Goal: Task Accomplishment & Management: Complete application form

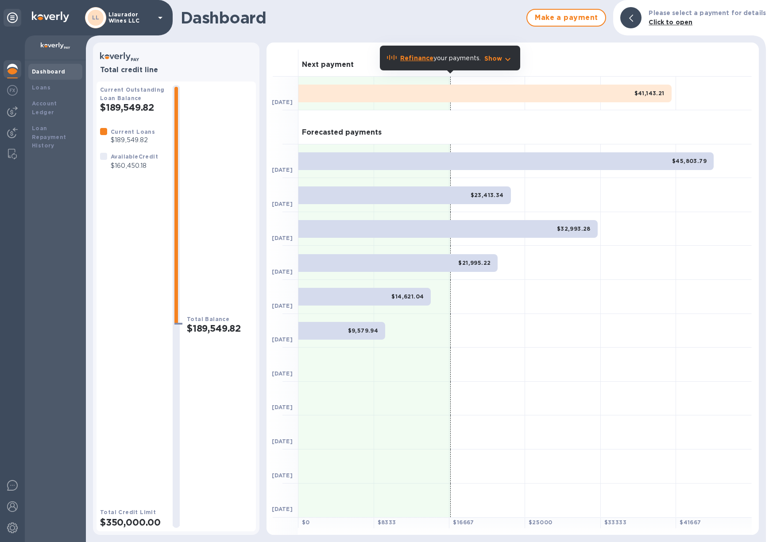
click at [421, 57] on b "Refinance" at bounding box center [416, 57] width 33 height 7
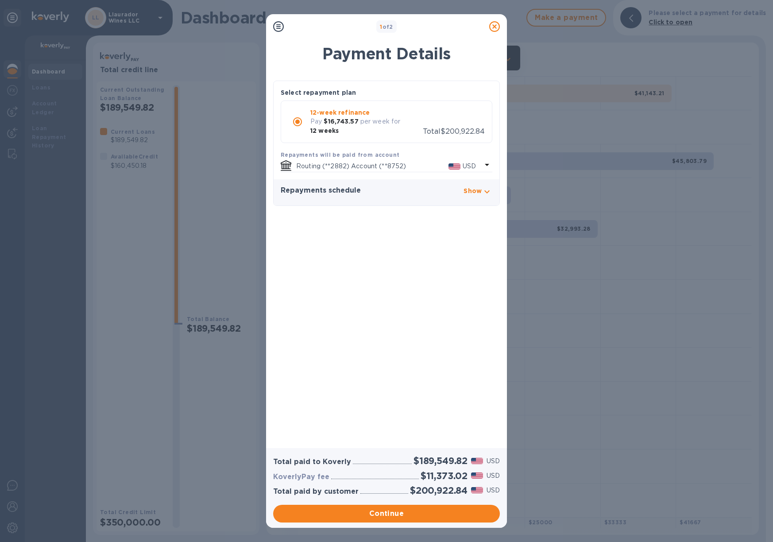
click at [488, 190] on icon "button" at bounding box center [487, 191] width 11 height 11
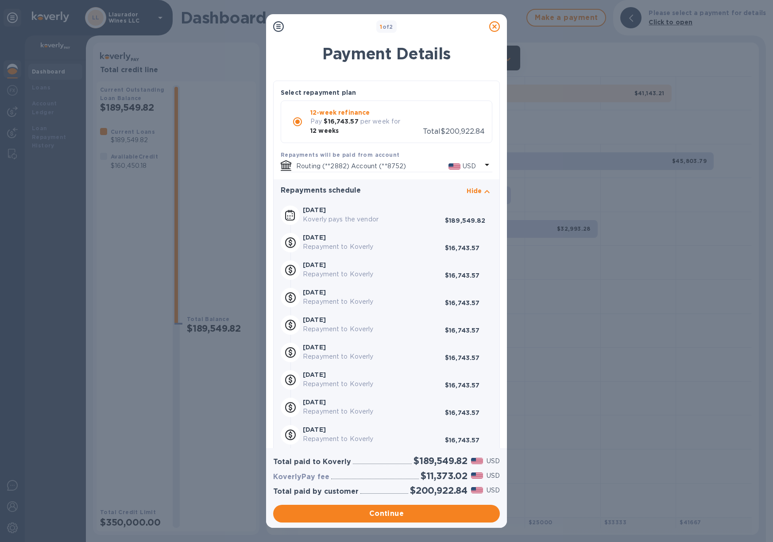
click at [495, 25] on icon at bounding box center [494, 26] width 11 height 11
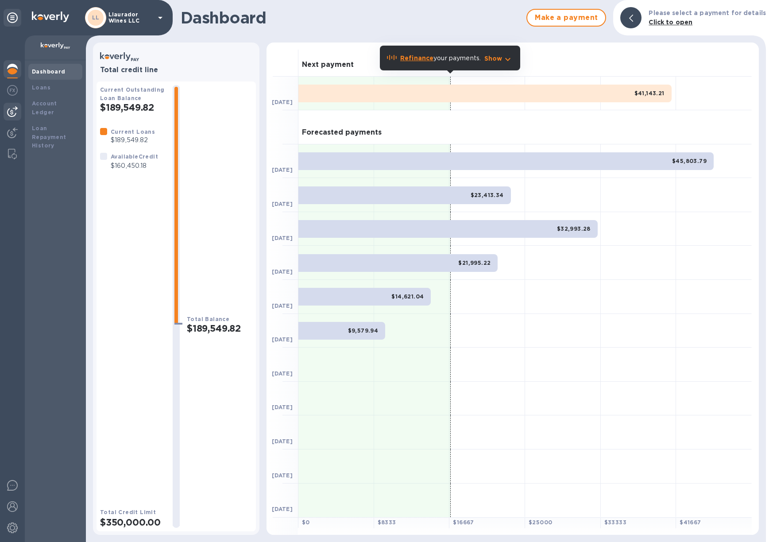
click at [11, 112] on img at bounding box center [12, 111] width 11 height 11
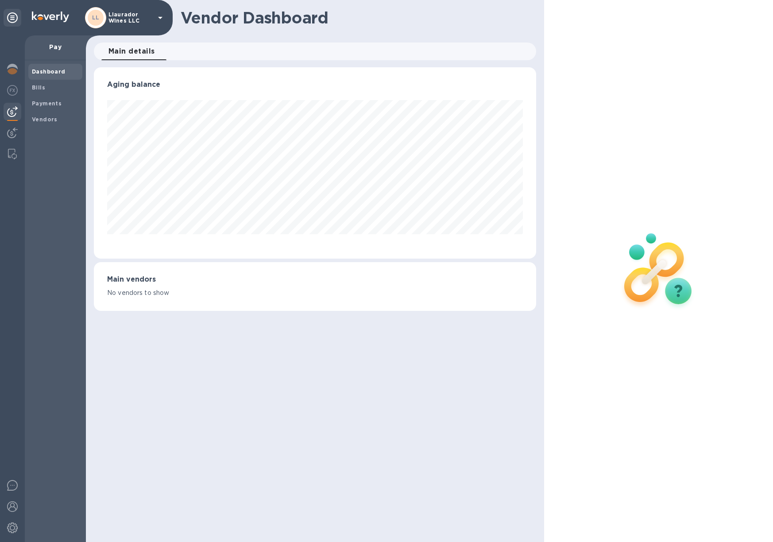
scroll to position [191, 442]
click at [39, 83] on span "Bills" at bounding box center [38, 87] width 13 height 9
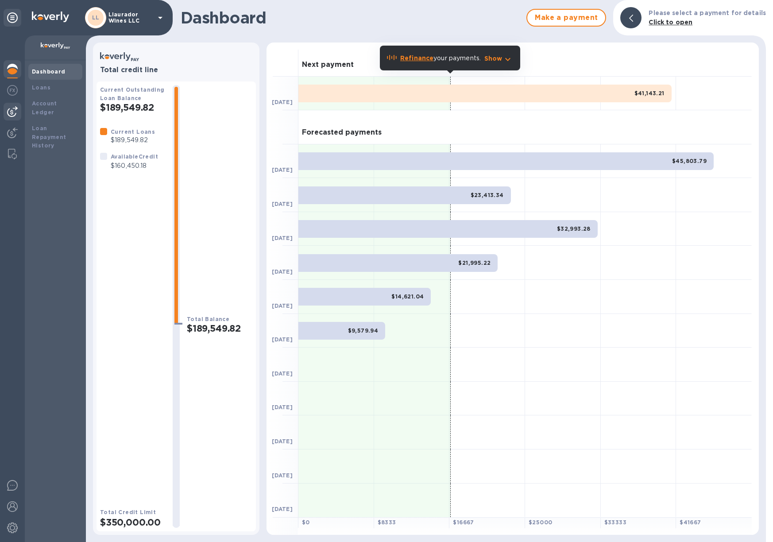
click at [15, 110] on img at bounding box center [12, 111] width 11 height 11
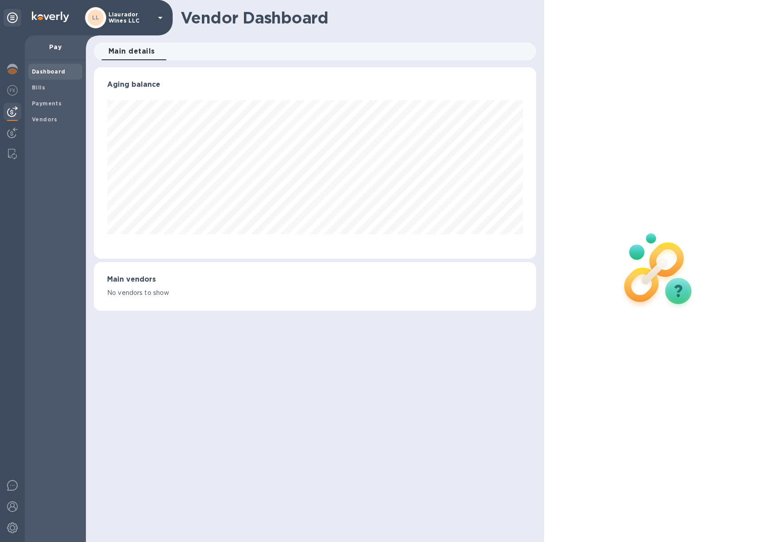
scroll to position [191, 442]
click at [43, 86] on b "Bills" at bounding box center [38, 87] width 13 height 7
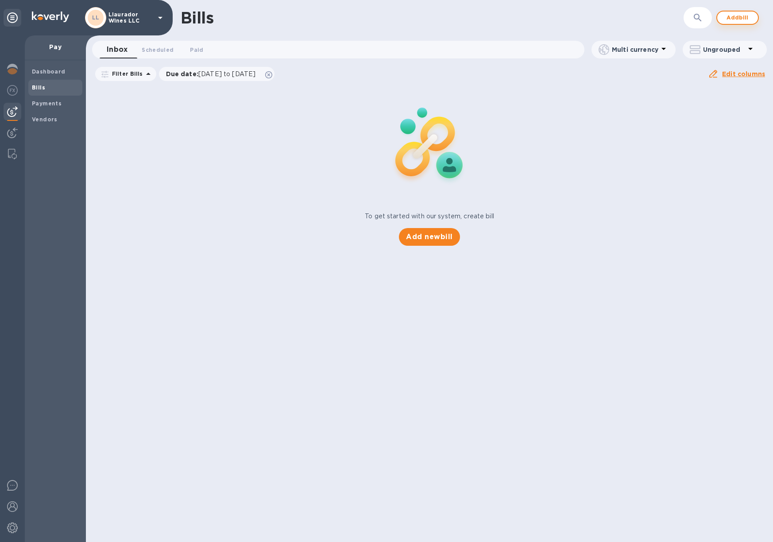
click at [745, 15] on span "Add bill" at bounding box center [737, 17] width 27 height 11
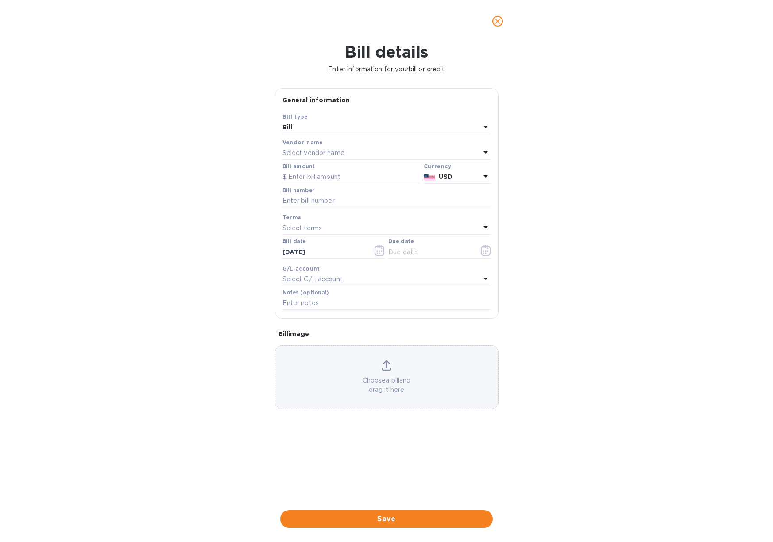
click at [320, 151] on p "Select vendor name" at bounding box center [314, 152] width 62 height 9
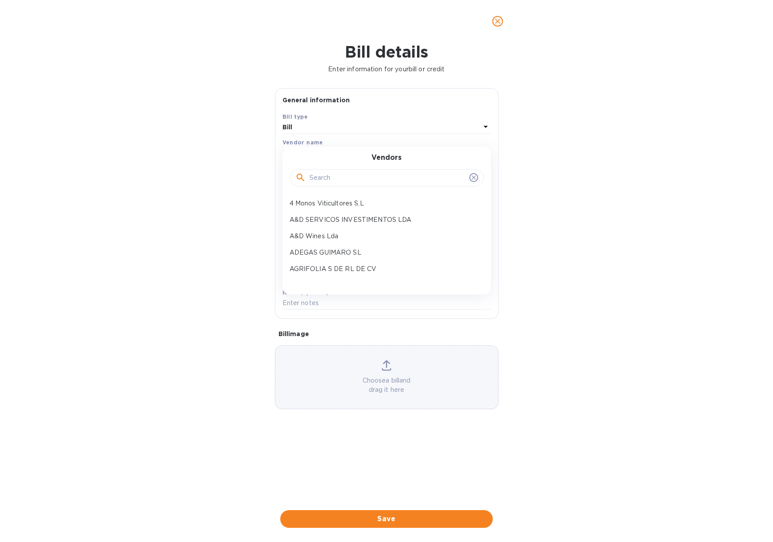
click at [334, 174] on input "text" at bounding box center [388, 177] width 156 height 13
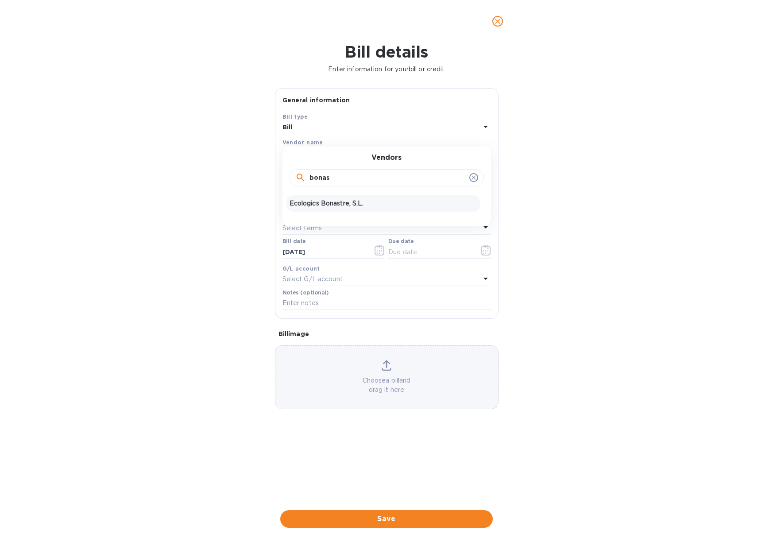
type input "bonas"
click at [314, 202] on p "Ecologics Bonastre, S.L." at bounding box center [383, 203] width 187 height 9
click at [312, 176] on input "text" at bounding box center [352, 176] width 138 height 13
type input "9,208.32"
click at [301, 200] on input "text" at bounding box center [387, 200] width 209 height 13
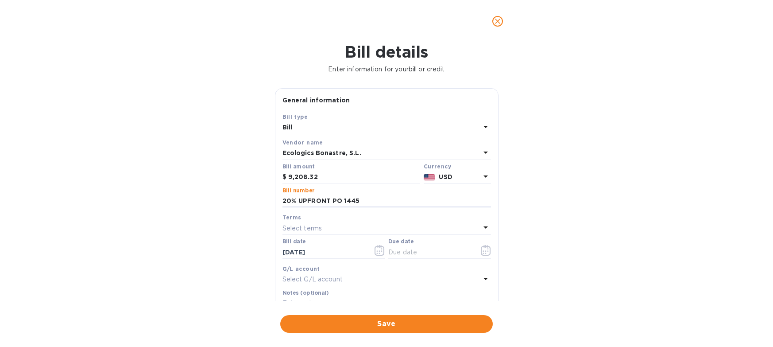
type input "20% UPFRONT PO 1445"
click at [285, 224] on p "Select terms" at bounding box center [303, 228] width 40 height 9
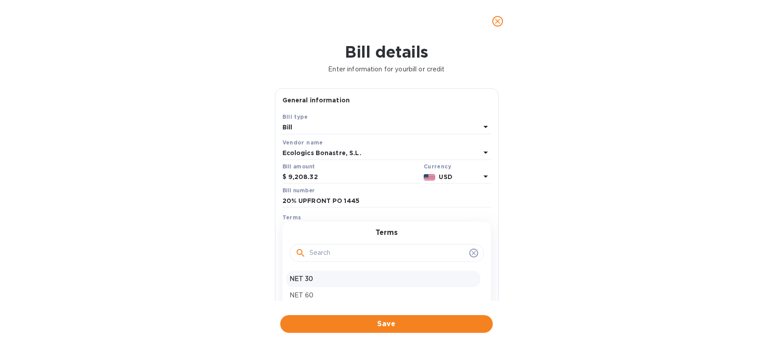
click at [309, 271] on div "NET 30" at bounding box center [383, 279] width 194 height 16
type input "[DATE]"
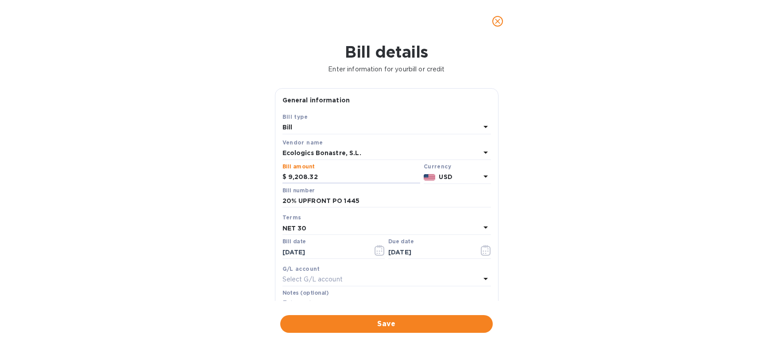
drag, startPoint x: 320, startPoint y: 177, endPoint x: 256, endPoint y: 171, distance: 64.5
click at [256, 171] on div "Bill details Enter information for your bill or credit General information Save…" at bounding box center [386, 195] width 773 height 304
type input "13,598"
click at [339, 219] on div "Terms" at bounding box center [387, 217] width 209 height 9
click at [388, 200] on input "20% UPFRONT PO 1445" at bounding box center [387, 200] width 209 height 13
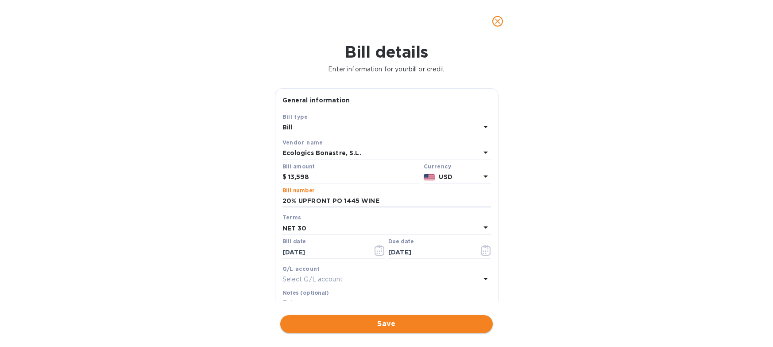
type input "20% UPFRONT PO 1445 WINE"
click at [409, 318] on span "Save" at bounding box center [386, 323] width 198 height 11
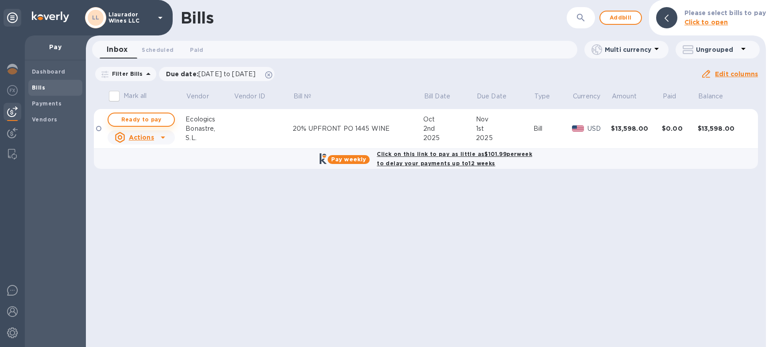
click at [148, 116] on span "Ready to pay" at bounding box center [141, 119] width 51 height 11
checkbox input "true"
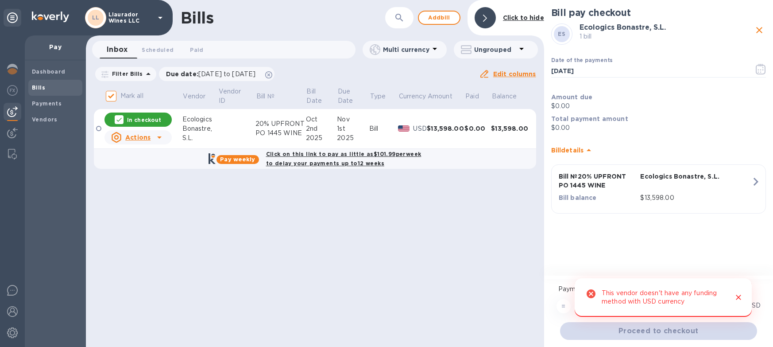
click at [739, 296] on icon "Close" at bounding box center [738, 297] width 9 height 9
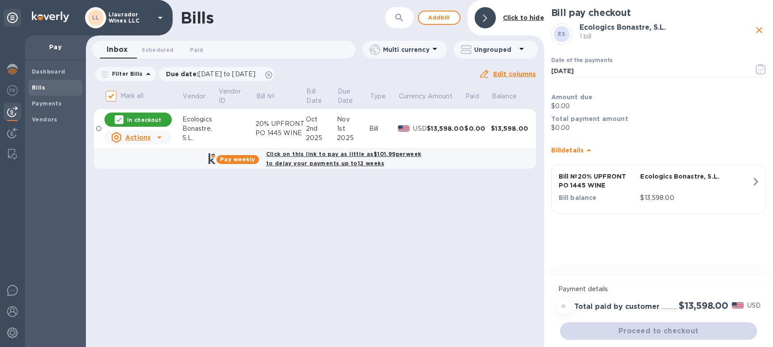
click at [401, 120] on td "USD" at bounding box center [412, 129] width 29 height 40
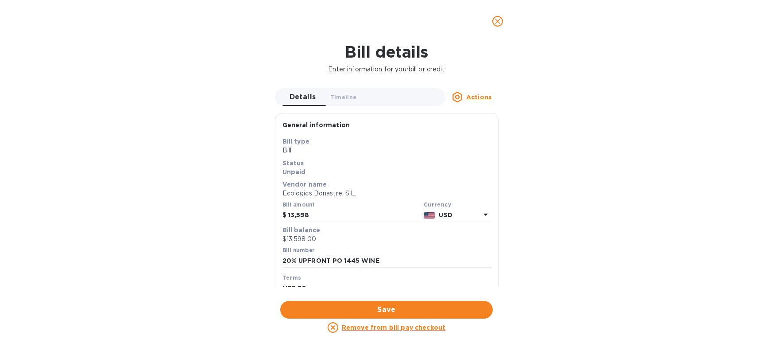
click at [453, 213] on p "USD" at bounding box center [459, 214] width 41 height 9
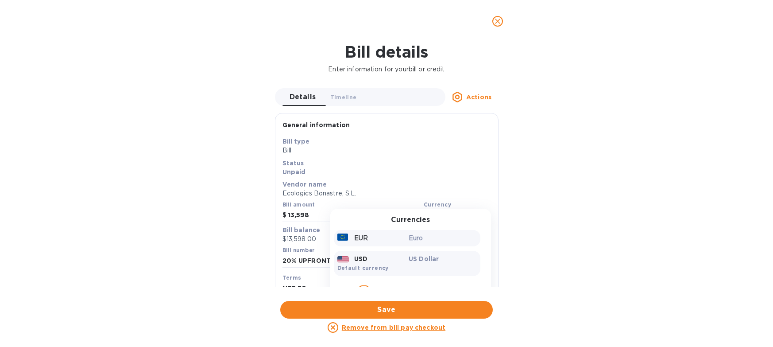
click at [422, 236] on p "Euro" at bounding box center [443, 237] width 68 height 9
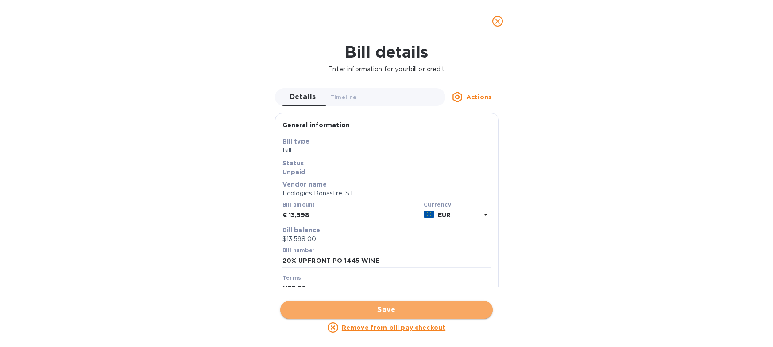
click at [430, 301] on button "Save" at bounding box center [386, 310] width 213 height 18
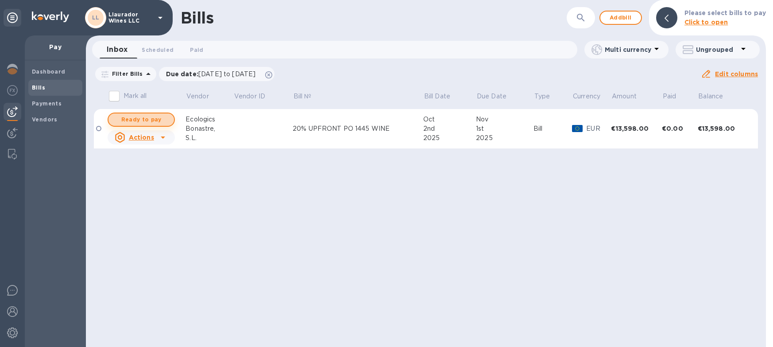
click at [152, 121] on span "Ready to pay" at bounding box center [141, 119] width 51 height 11
checkbox input "true"
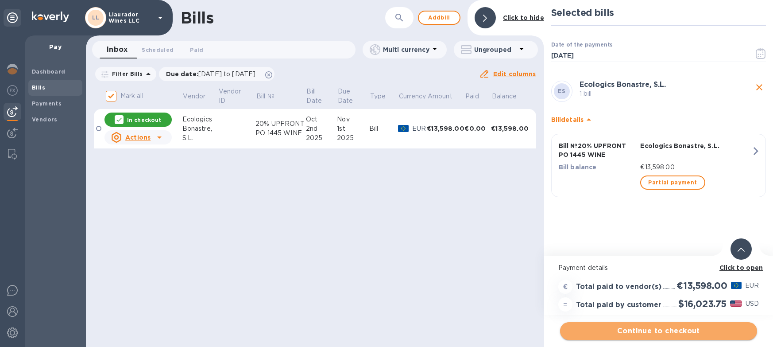
click at [648, 330] on span "Continue to checkout" at bounding box center [658, 330] width 183 height 11
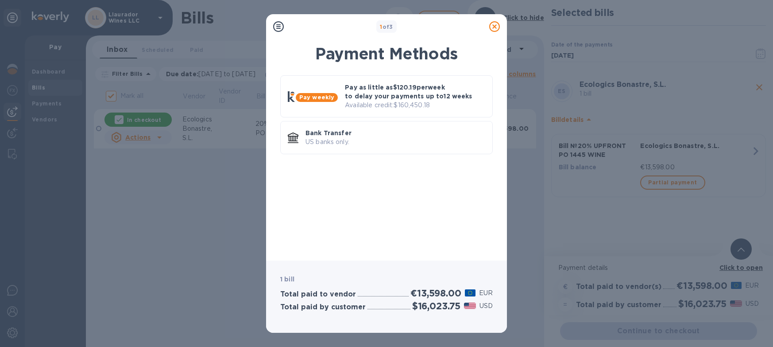
drag, startPoint x: 494, startPoint y: 26, endPoint x: 527, endPoint y: 57, distance: 46.1
click at [494, 27] on icon at bounding box center [494, 26] width 11 height 11
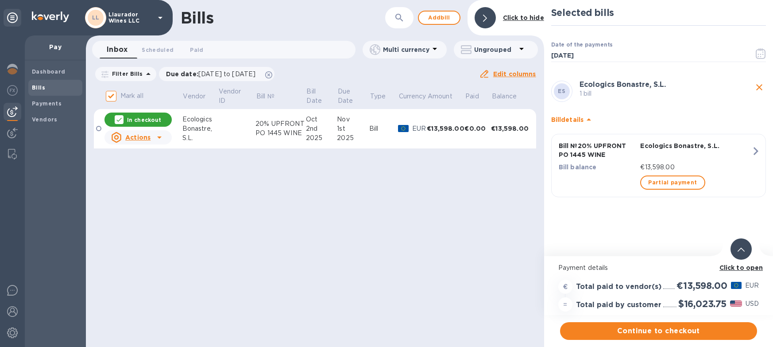
click at [743, 266] on b "Click to open" at bounding box center [742, 267] width 44 height 7
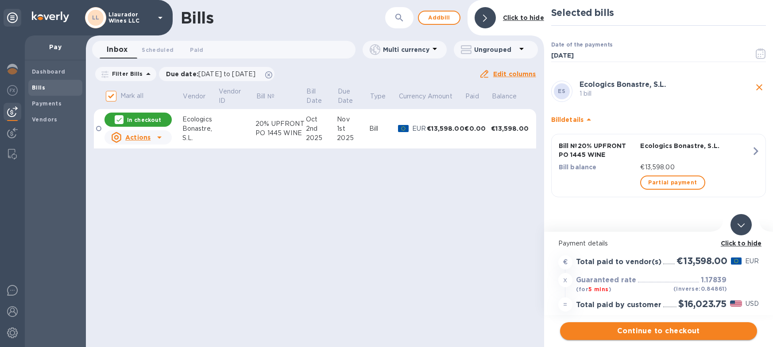
click at [684, 327] on span "Continue to checkout" at bounding box center [658, 330] width 183 height 11
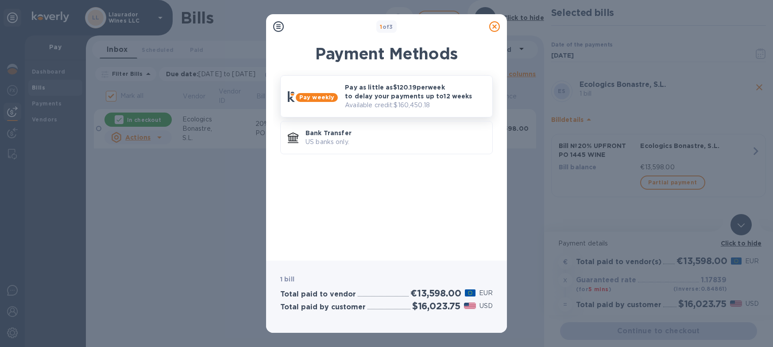
click at [364, 101] on p "Available credit: $160,450.18" at bounding box center [415, 105] width 140 height 9
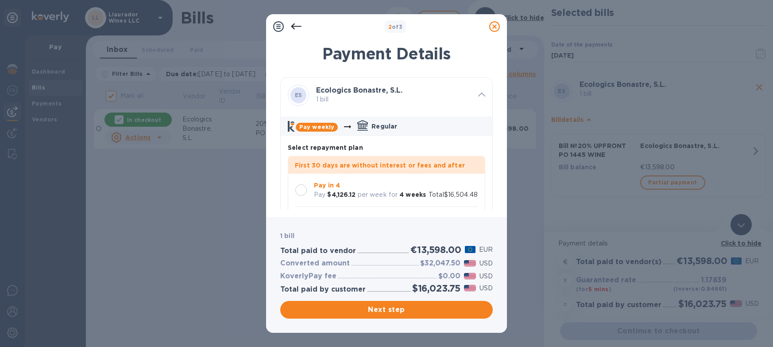
scroll to position [26, 0]
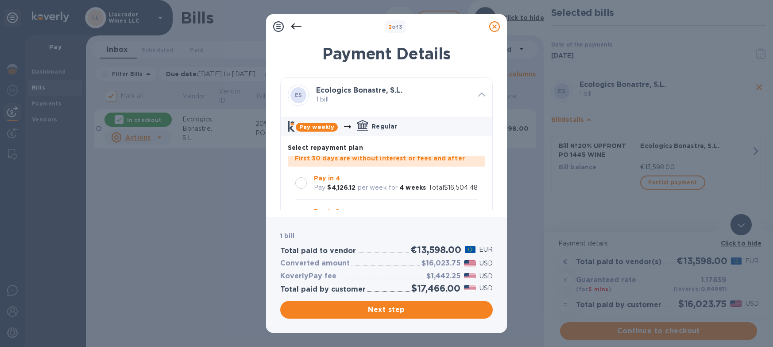
click at [299, 177] on div at bounding box center [301, 183] width 12 height 12
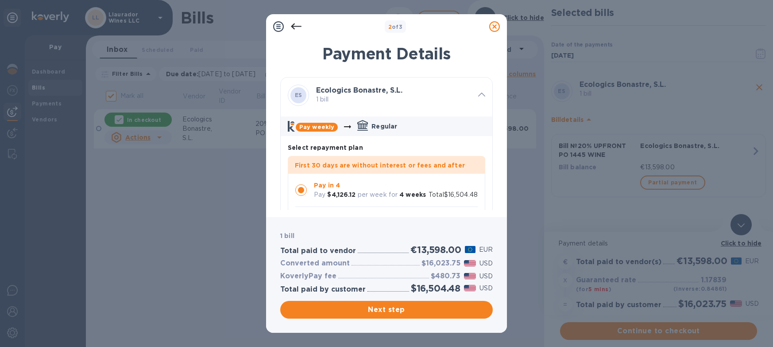
scroll to position [0, 0]
click at [409, 300] on div "Next step" at bounding box center [387, 309] width 216 height 21
click at [410, 306] on span "Next step" at bounding box center [386, 309] width 198 height 11
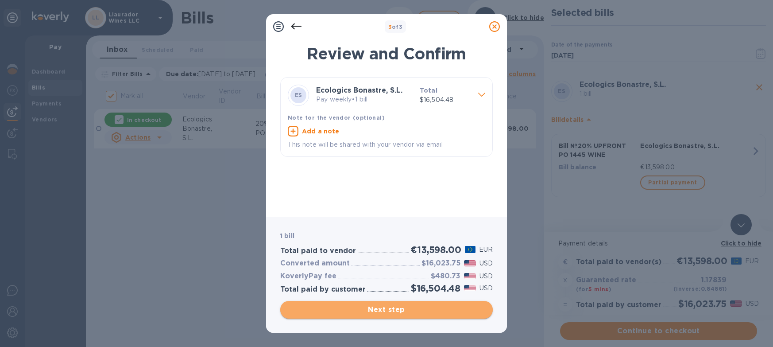
click at [406, 306] on span "Next step" at bounding box center [386, 309] width 198 height 11
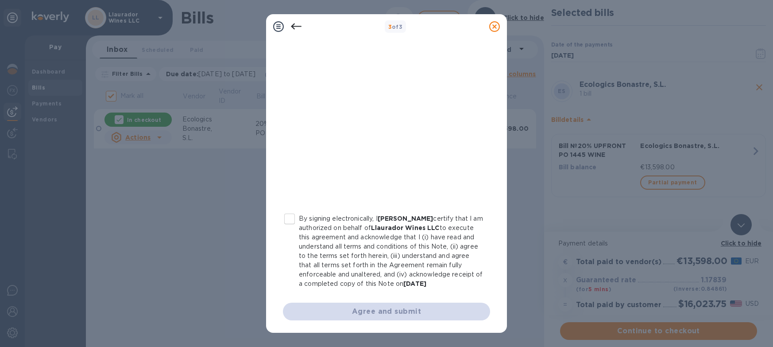
scroll to position [148, 0]
click at [295, 218] on input "By signing electronically, I [PERSON_NAME] certify that I am authorized on beha…" at bounding box center [289, 218] width 19 height 19
checkbox input "true"
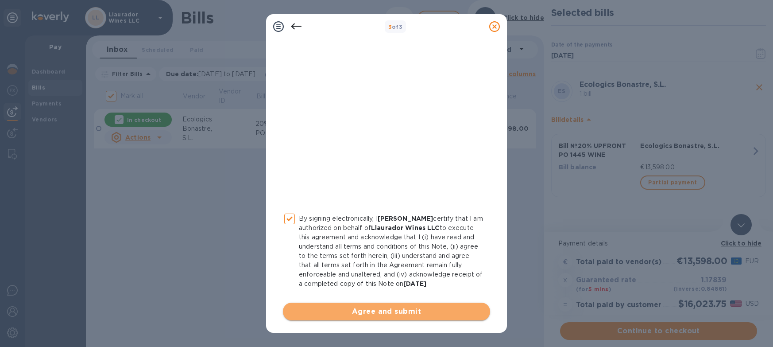
click at [396, 310] on span "Agree and submit" at bounding box center [386, 311] width 193 height 11
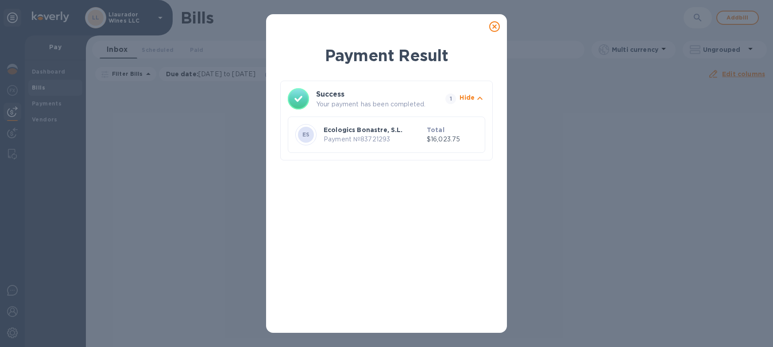
click at [495, 24] on icon at bounding box center [494, 26] width 11 height 11
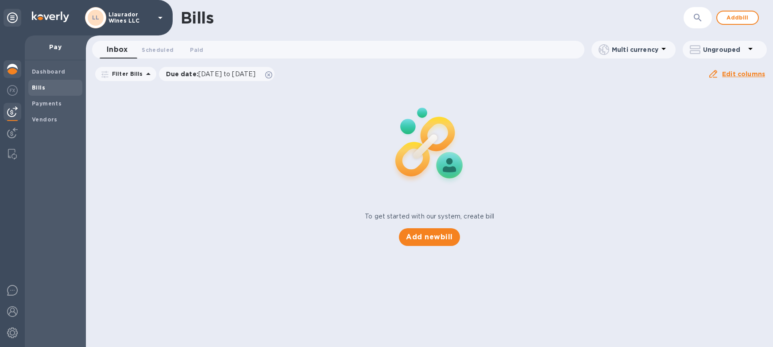
click at [11, 66] on img at bounding box center [12, 69] width 11 height 11
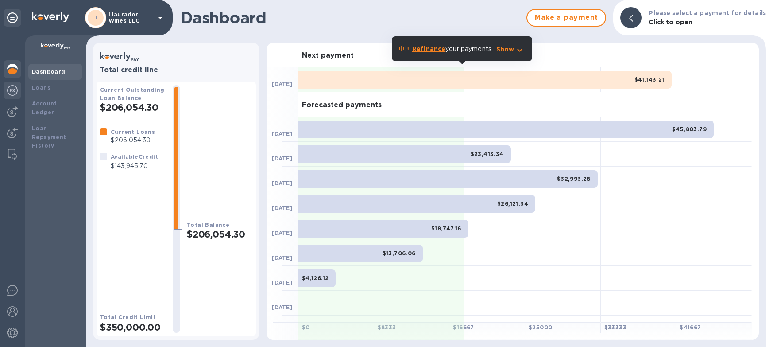
click at [12, 93] on img at bounding box center [12, 90] width 11 height 11
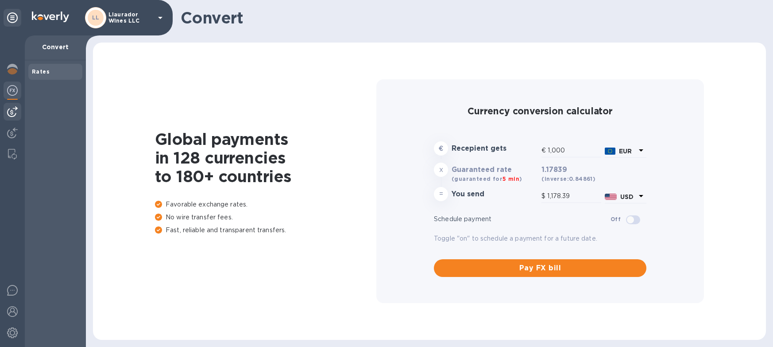
click at [8, 113] on img at bounding box center [12, 111] width 11 height 11
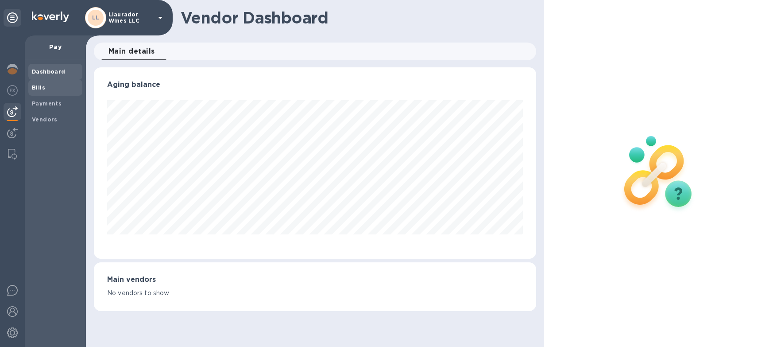
scroll to position [191, 442]
click at [38, 86] on b "Bills" at bounding box center [38, 87] width 13 height 7
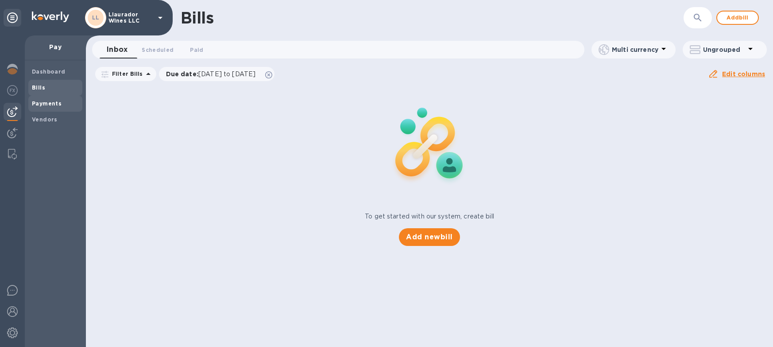
click at [43, 101] on b "Payments" at bounding box center [47, 103] width 30 height 7
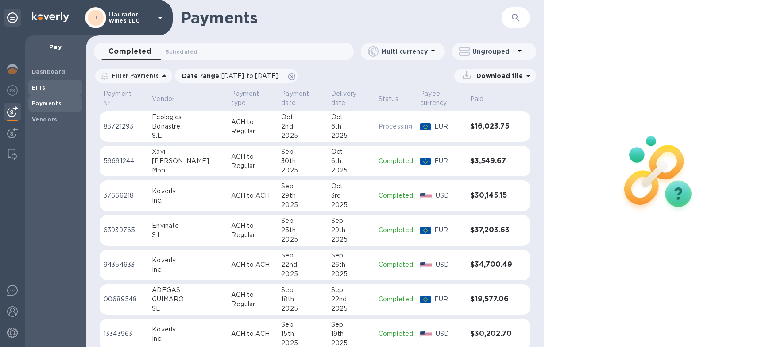
click at [40, 88] on b "Bills" at bounding box center [38, 87] width 13 height 7
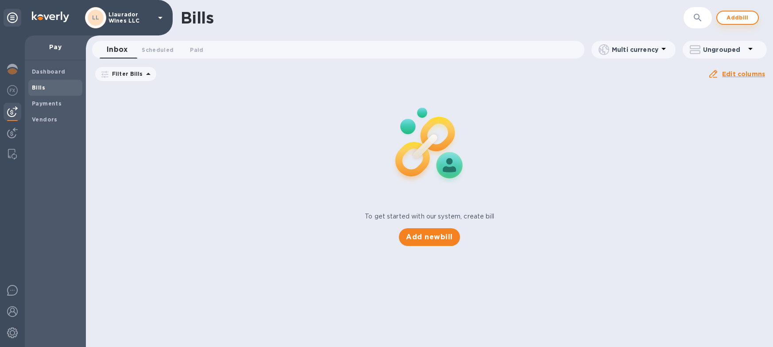
click at [740, 19] on span "Add bill" at bounding box center [737, 17] width 27 height 11
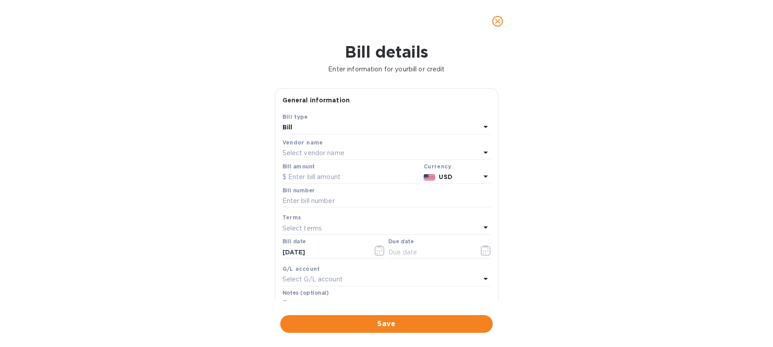
click at [318, 151] on p "Select vendor name" at bounding box center [314, 152] width 62 height 9
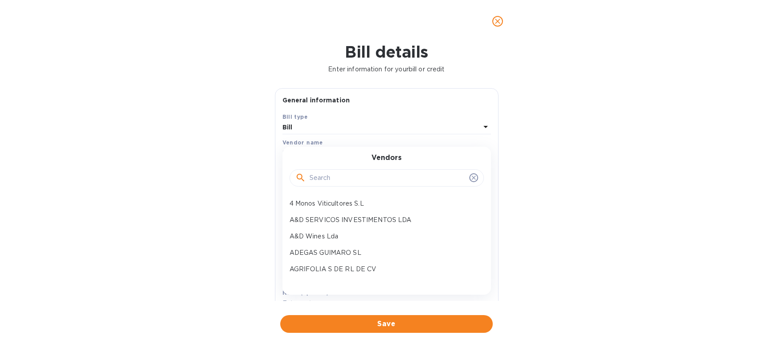
click at [310, 173] on input "text" at bounding box center [388, 177] width 156 height 13
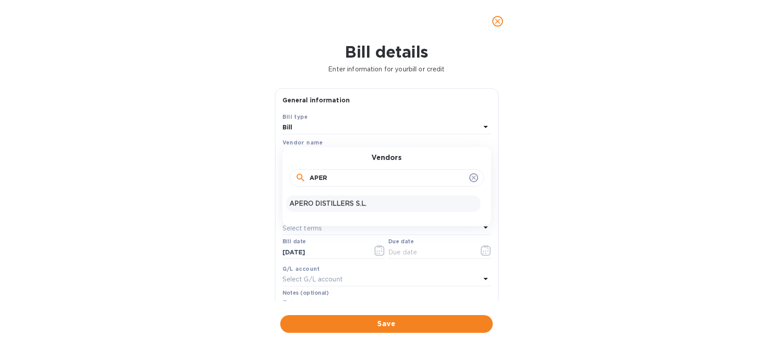
type input "APER"
click at [318, 202] on p "APERO DISTILLERS S.L." at bounding box center [383, 203] width 187 height 9
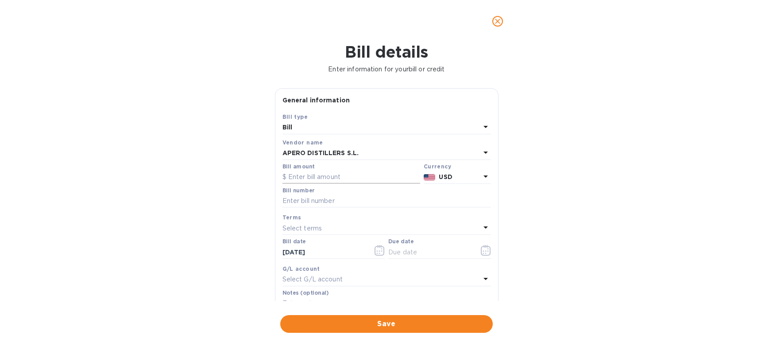
click at [307, 177] on input "text" at bounding box center [352, 176] width 138 height 13
type input "9,208.32"
click at [197, 207] on div "Bill details Enter information for your bill or credit General information Save…" at bounding box center [386, 195] width 773 height 304
click at [303, 198] on input "text" at bounding box center [387, 200] width 209 height 13
type input "20% UPFRONT PO 1445 VERMUTH"
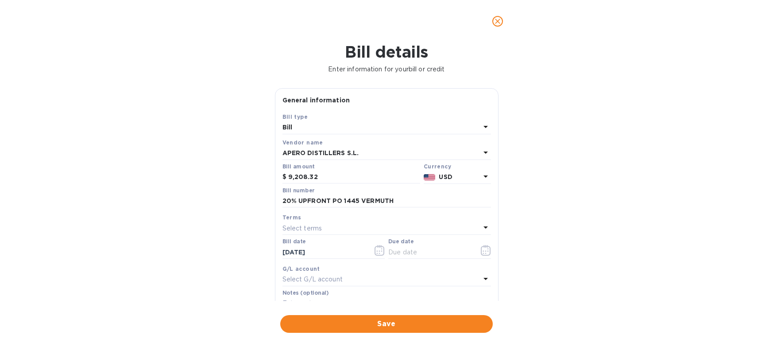
click at [174, 122] on div "Bill details Enter information for your bill or credit General information Save…" at bounding box center [386, 195] width 773 height 304
click at [306, 227] on p "Select terms" at bounding box center [303, 228] width 40 height 9
drag, startPoint x: 315, startPoint y: 272, endPoint x: 267, endPoint y: 257, distance: 51.1
click at [316, 274] on p "NET 30" at bounding box center [383, 278] width 187 height 9
type input "[DATE]"
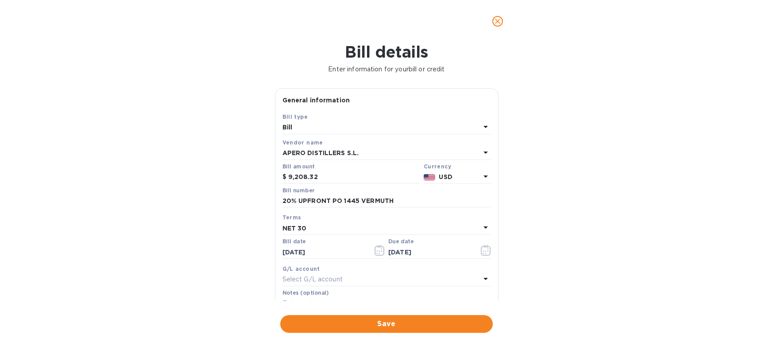
click at [228, 240] on div "Bill details Enter information for your bill or credit General information Save…" at bounding box center [386, 195] width 773 height 304
click at [381, 197] on input "20% UPFRONT PO 1445 VERMUTH" at bounding box center [387, 200] width 209 height 13
type input "20% UPFRONT PO 1445 VERMOUTH"
click at [572, 181] on div "Bill details Enter information for your bill or credit General information Save…" at bounding box center [386, 195] width 773 height 304
click at [436, 318] on span "Save" at bounding box center [386, 323] width 198 height 11
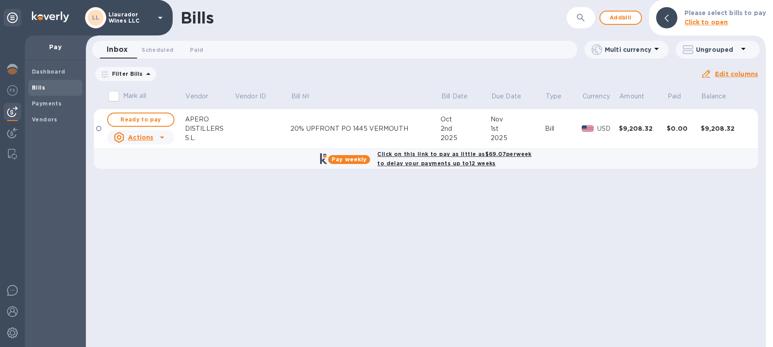
click at [467, 135] on div "2025" at bounding box center [466, 137] width 50 height 9
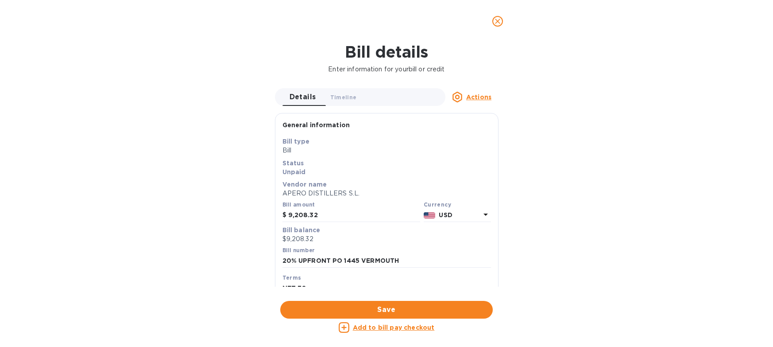
click at [464, 209] on div "USD" at bounding box center [459, 215] width 45 height 13
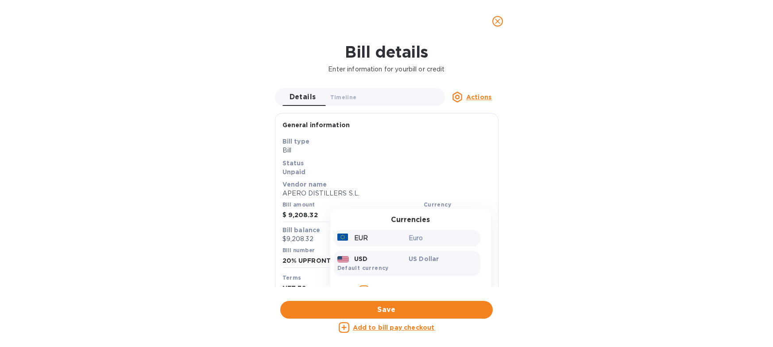
click at [396, 235] on div "EUR" at bounding box center [372, 238] width 72 height 13
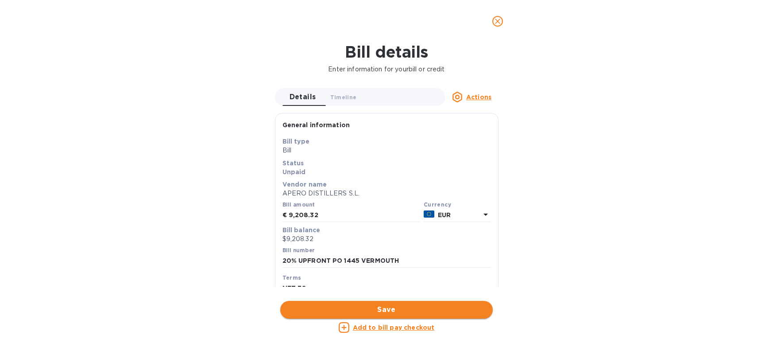
click at [386, 304] on span "Save" at bounding box center [386, 309] width 198 height 11
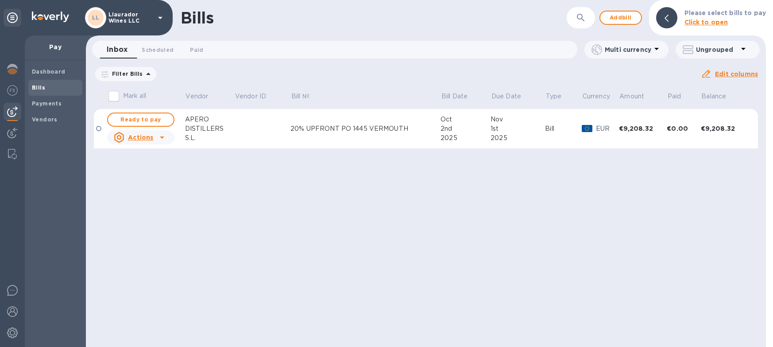
click at [557, 128] on div "Bill" at bounding box center [563, 128] width 37 height 9
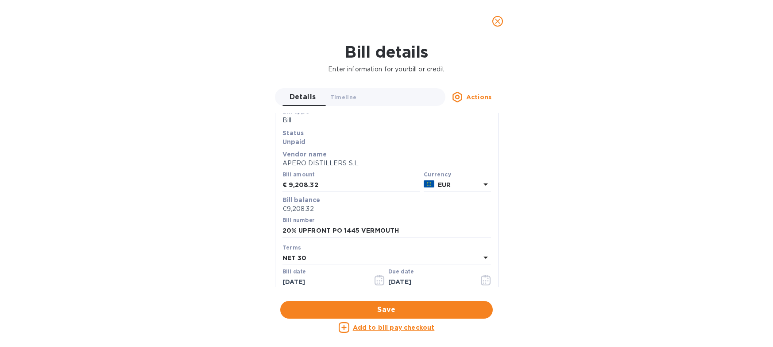
scroll to position [30, 0]
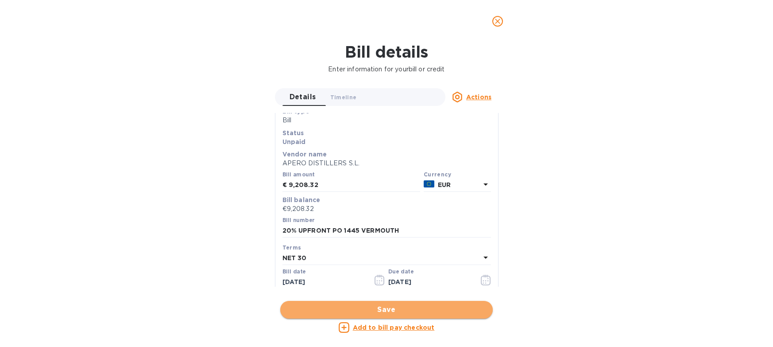
click at [406, 304] on span "Save" at bounding box center [386, 309] width 198 height 11
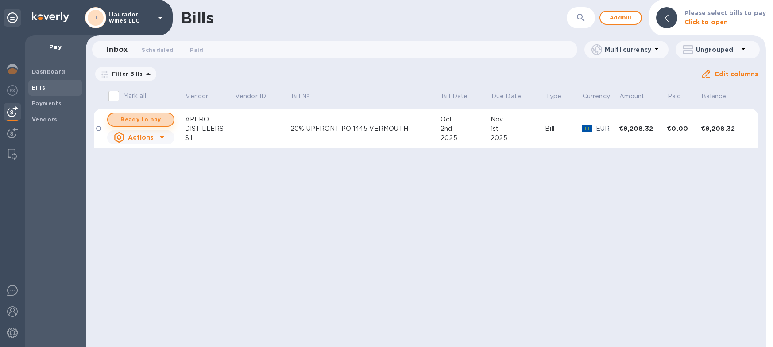
click at [143, 119] on span "Ready to pay" at bounding box center [140, 119] width 51 height 11
checkbox input "true"
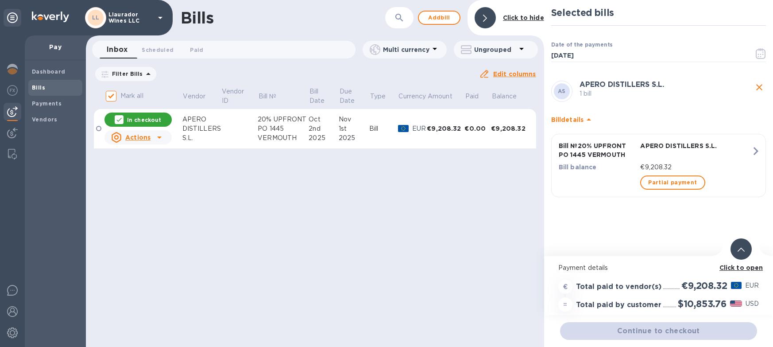
click at [735, 270] on b "Click to open" at bounding box center [742, 267] width 44 height 7
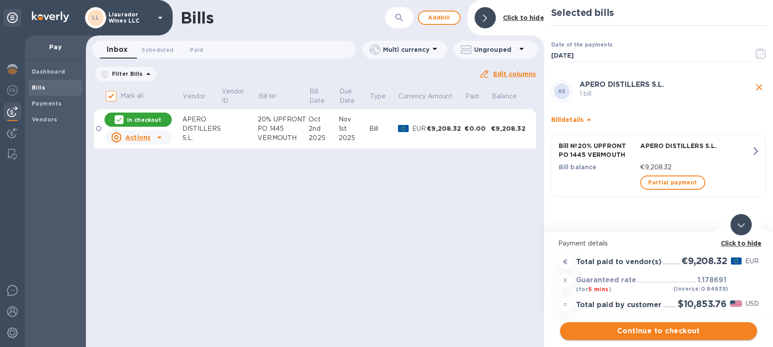
click at [690, 334] on span "Continue to checkout" at bounding box center [658, 330] width 183 height 11
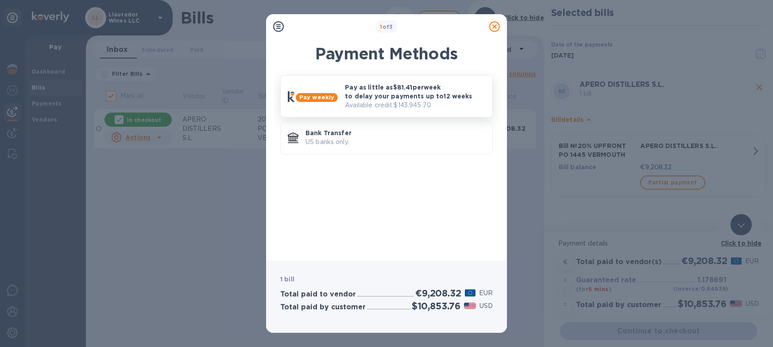
click at [380, 99] on p "Pay as little as $81.41 per week to delay your payments up to 12 weeks" at bounding box center [415, 92] width 140 height 18
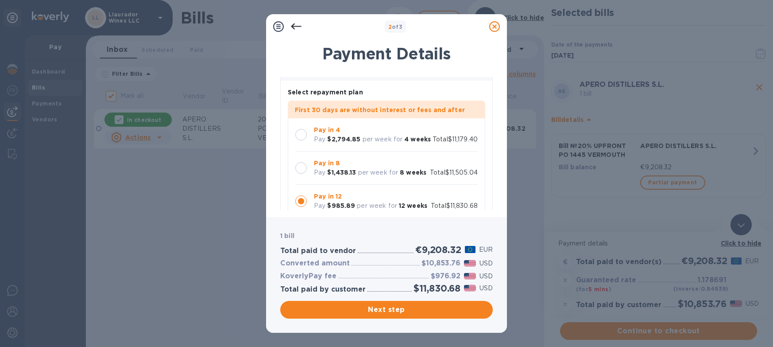
scroll to position [43, 0]
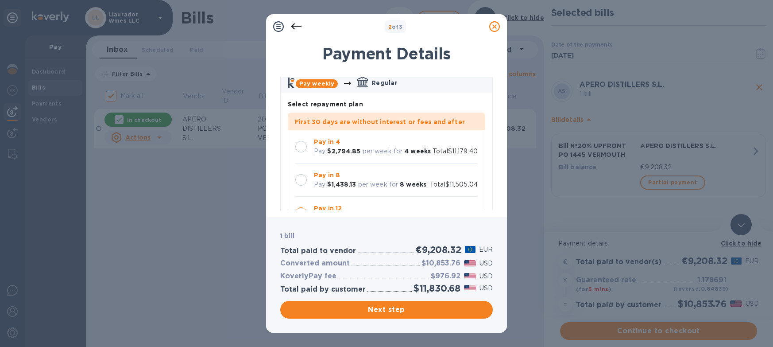
click at [305, 174] on div at bounding box center [301, 180] width 12 height 12
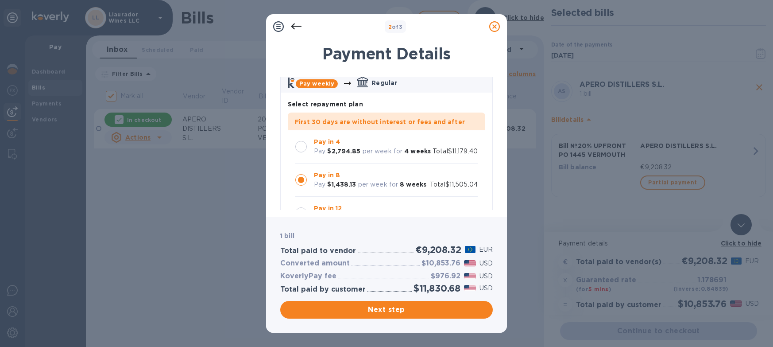
scroll to position [11, 0]
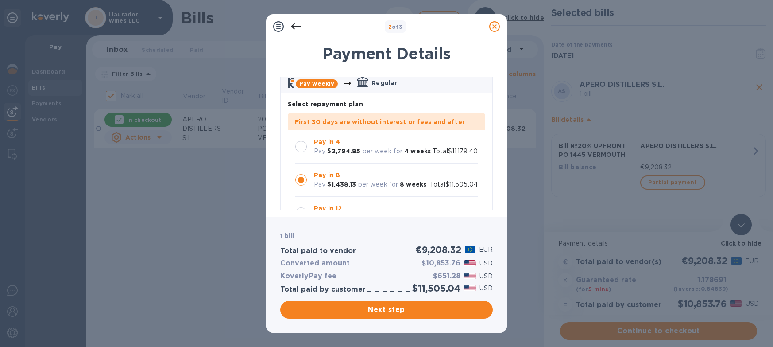
click at [301, 141] on div at bounding box center [301, 147] width 12 height 12
click at [422, 305] on span "Next step" at bounding box center [386, 309] width 198 height 11
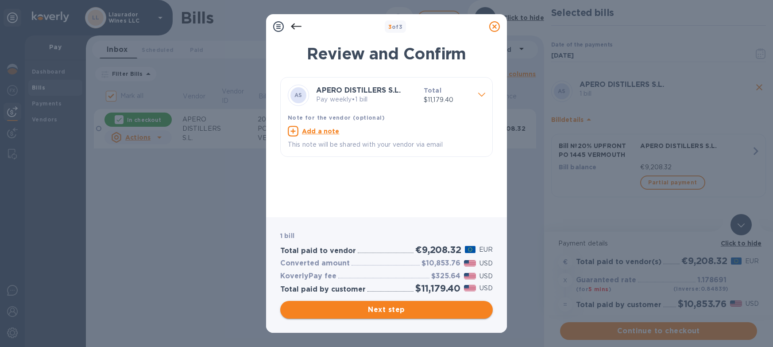
click at [423, 309] on span "Next step" at bounding box center [386, 309] width 198 height 11
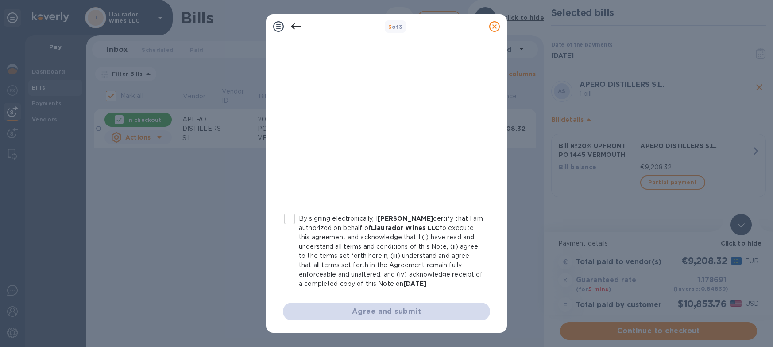
scroll to position [148, 0]
click at [293, 221] on input "By signing electronically, I [PERSON_NAME] certify that I am authorized on beha…" at bounding box center [289, 218] width 19 height 19
checkbox input "true"
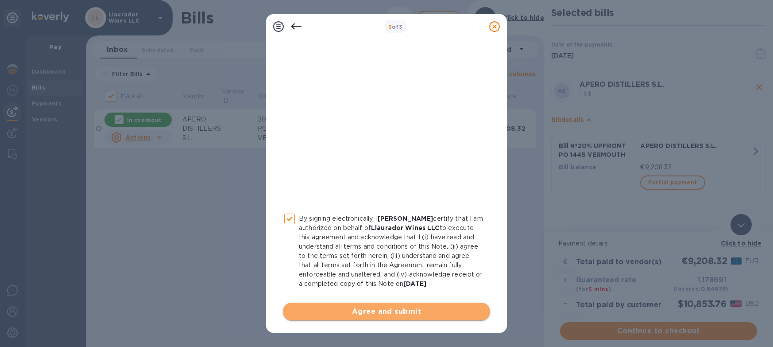
click at [399, 306] on span "Agree and submit" at bounding box center [386, 311] width 193 height 11
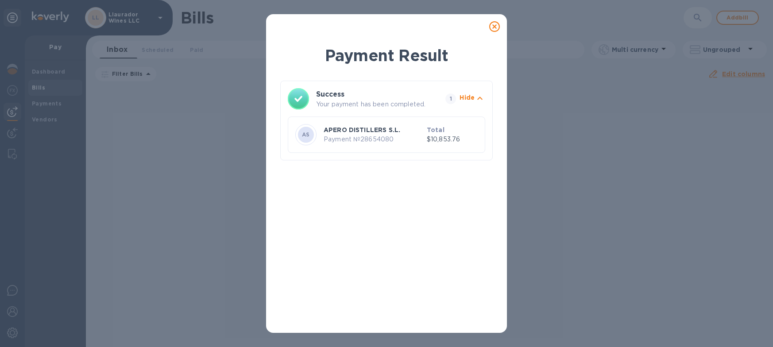
click at [497, 25] on icon at bounding box center [494, 26] width 11 height 11
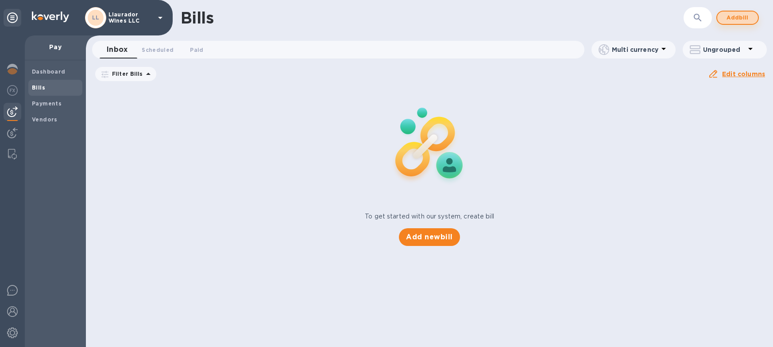
click at [741, 16] on span "Add bill" at bounding box center [737, 17] width 27 height 11
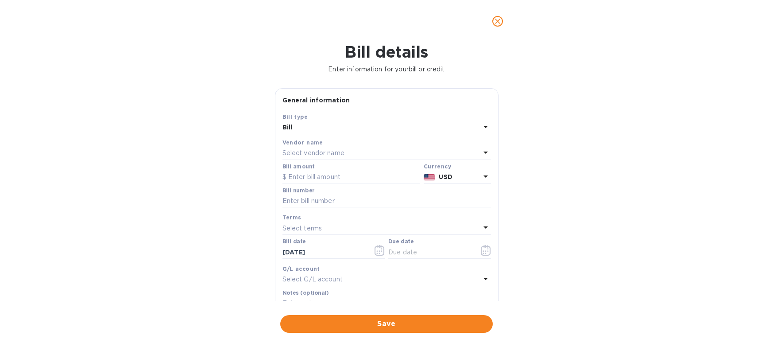
click at [306, 152] on p "Select vendor name" at bounding box center [314, 152] width 62 height 9
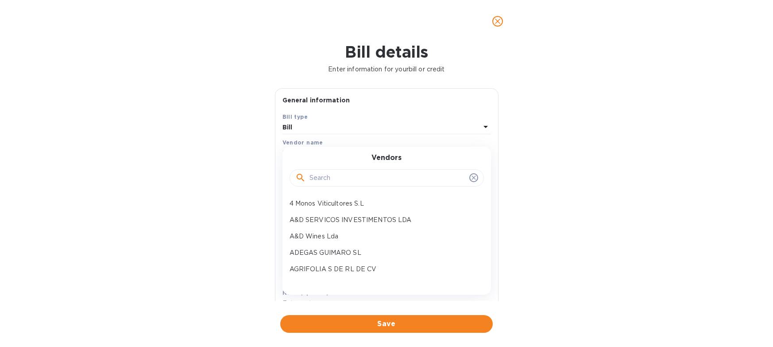
click at [352, 175] on input "text" at bounding box center [388, 177] width 156 height 13
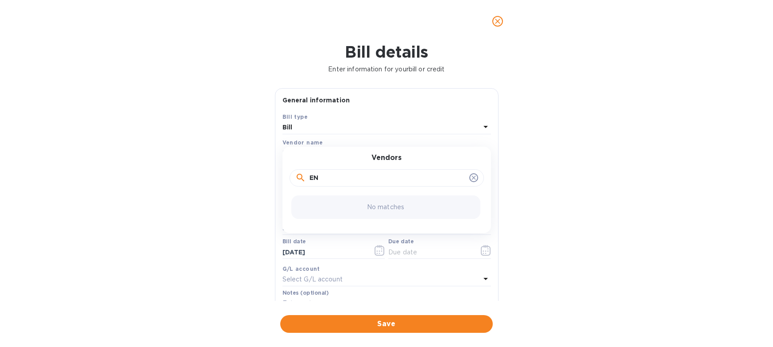
type input "E"
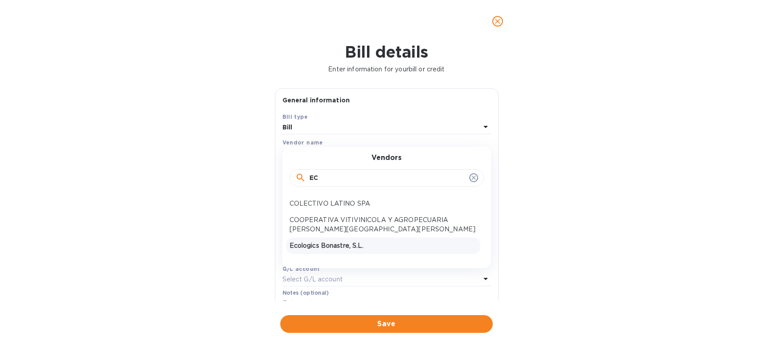
type input "EC"
click at [344, 248] on p "Ecologics Bonastre, S.L." at bounding box center [383, 245] width 187 height 9
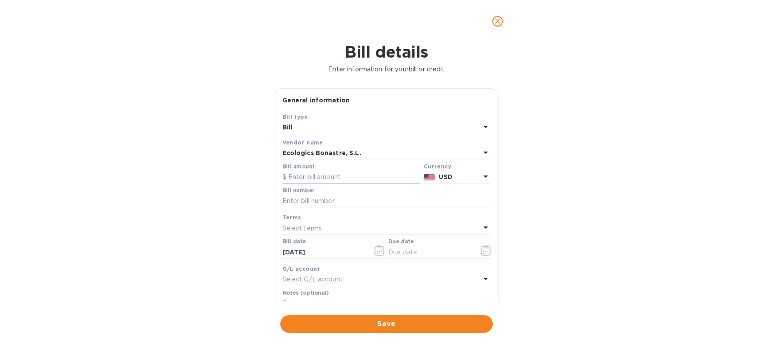
click at [306, 175] on input "text" at bounding box center [352, 176] width 138 height 13
type input "518.33"
click at [255, 201] on div "Bill details Enter information for your bill or credit General information Save…" at bounding box center [386, 195] width 773 height 304
click at [312, 201] on input "text" at bounding box center [387, 200] width 209 height 13
type input "S"
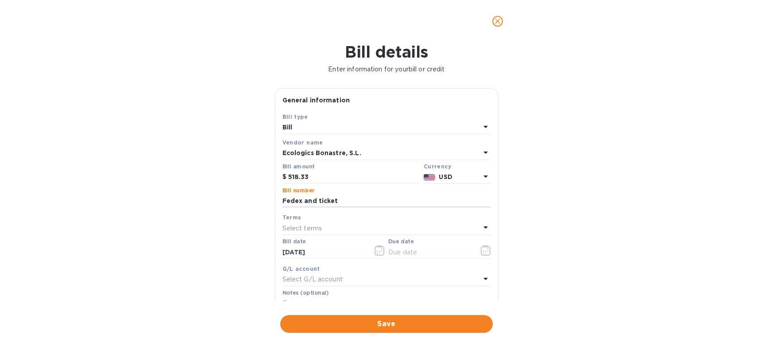
type input "Fedex and ticket"
click at [306, 230] on p "Select terms" at bounding box center [303, 228] width 40 height 9
drag, startPoint x: 319, startPoint y: 276, endPoint x: 225, endPoint y: 252, distance: 97.2
click at [319, 276] on p "NET 30" at bounding box center [383, 278] width 187 height 9
type input "[DATE]"
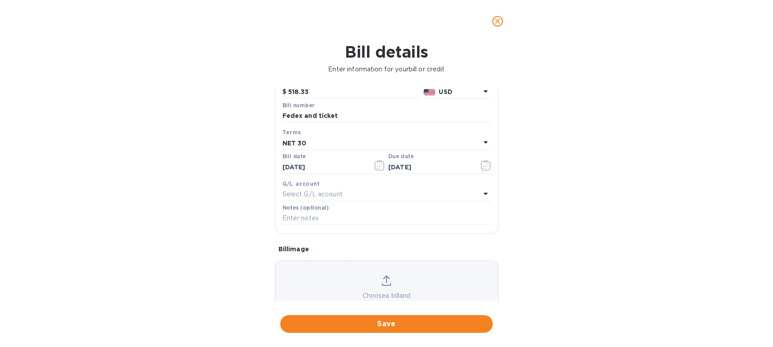
scroll to position [108, 0]
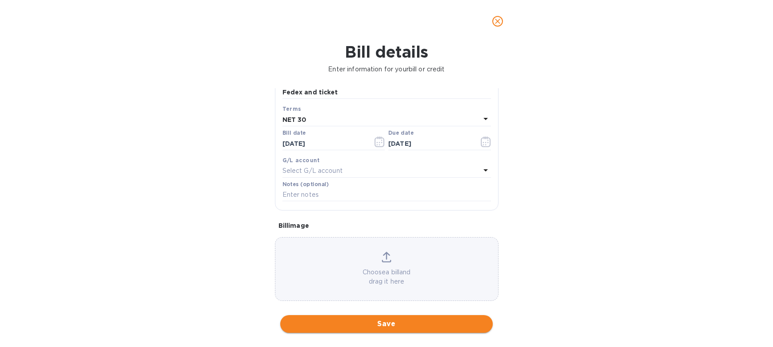
click at [393, 318] on span "Save" at bounding box center [386, 323] width 198 height 11
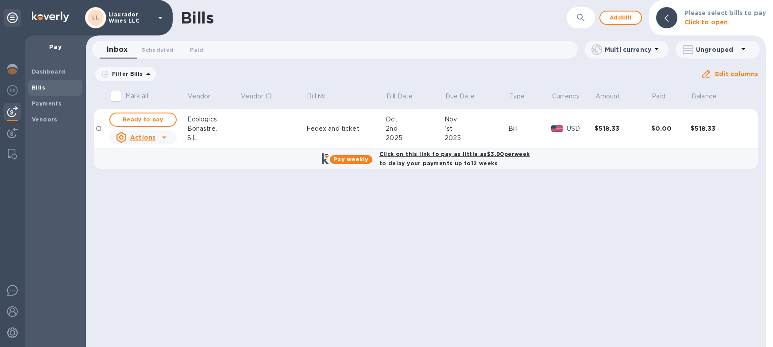
click at [567, 129] on p "USD" at bounding box center [581, 128] width 28 height 9
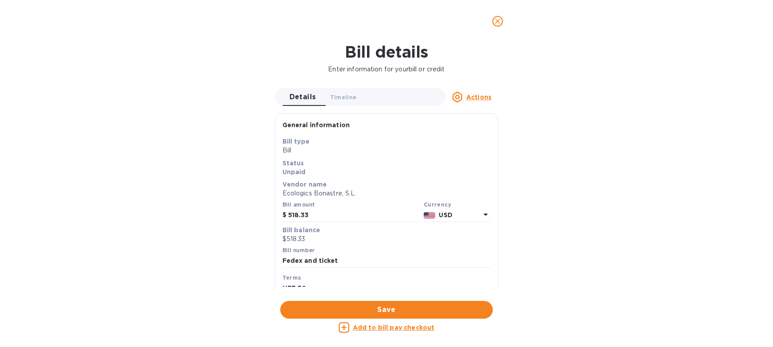
click at [455, 214] on p "USD" at bounding box center [459, 214] width 41 height 9
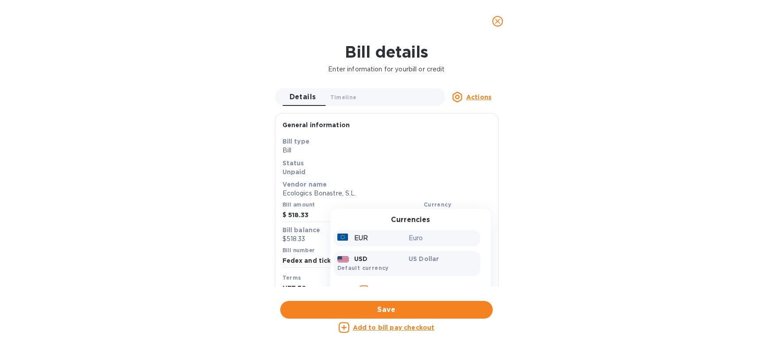
click at [427, 239] on p "Euro" at bounding box center [443, 237] width 68 height 9
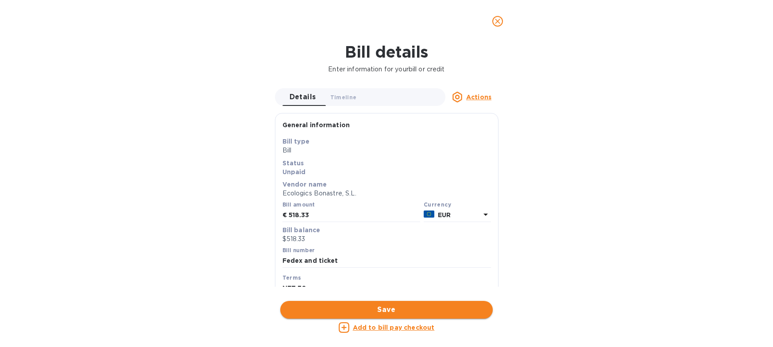
click at [436, 305] on span "Save" at bounding box center [386, 309] width 198 height 11
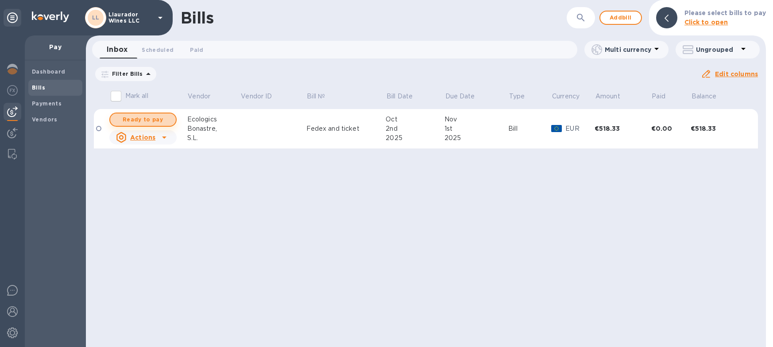
click at [154, 121] on span "Ready to pay" at bounding box center [142, 119] width 51 height 11
checkbox input "true"
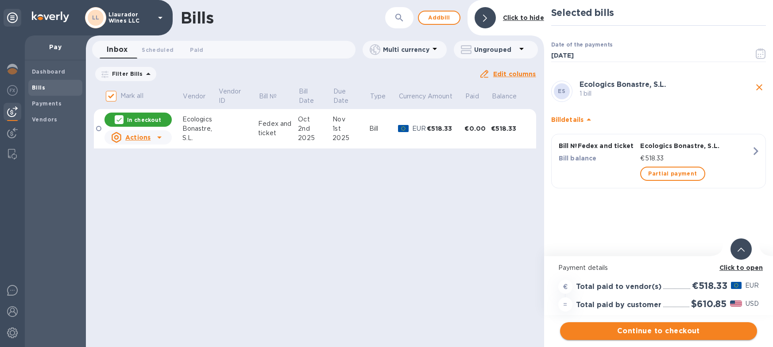
click at [670, 327] on span "Continue to checkout" at bounding box center [658, 330] width 183 height 11
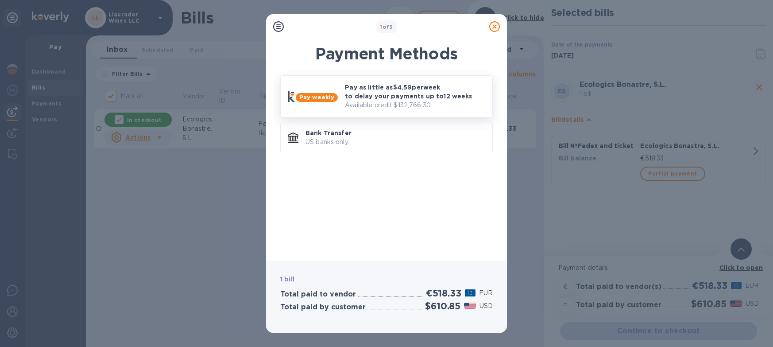
click at [393, 85] on p "Pay as little as $4.59 per week to delay your payments up to 12 weeks" at bounding box center [415, 92] width 140 height 18
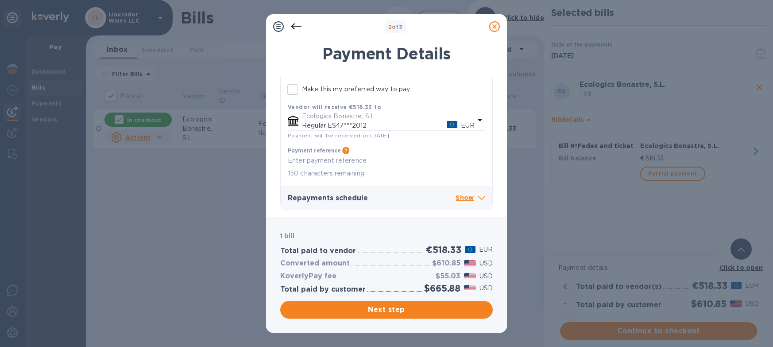
scroll to position [235, 0]
click at [296, 25] on icon at bounding box center [296, 26] width 11 height 11
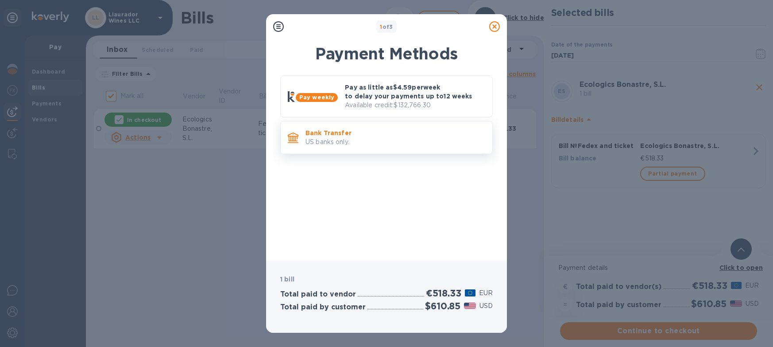
click at [348, 138] on p "US banks only." at bounding box center [396, 141] width 180 height 9
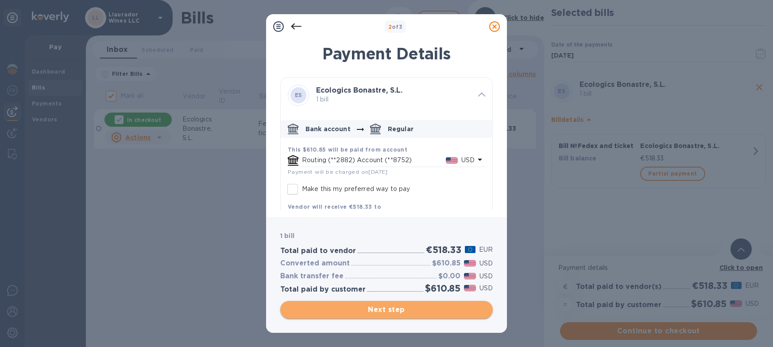
click at [407, 302] on button "Next step" at bounding box center [386, 310] width 213 height 18
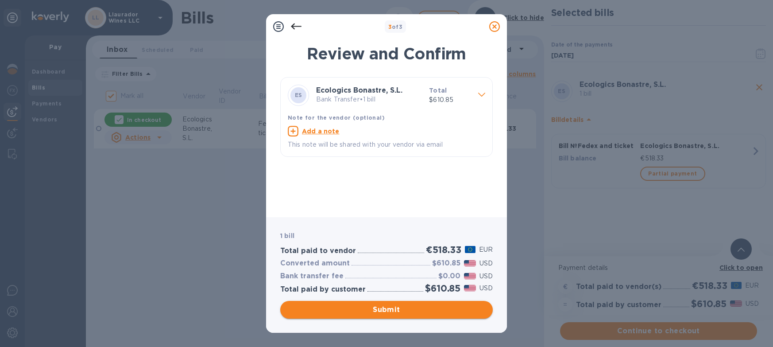
click at [413, 310] on span "Submit" at bounding box center [386, 309] width 198 height 11
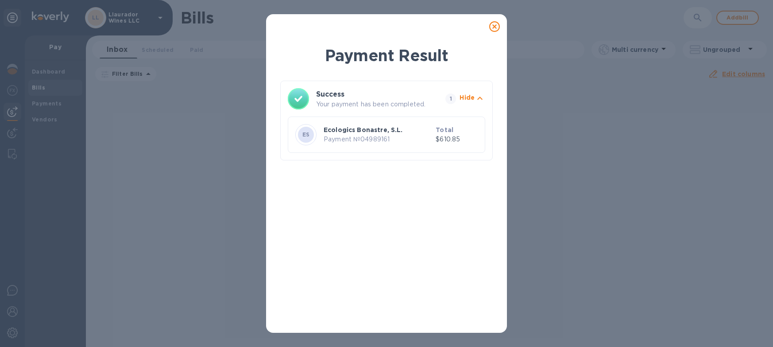
click at [494, 27] on icon at bounding box center [494, 26] width 11 height 11
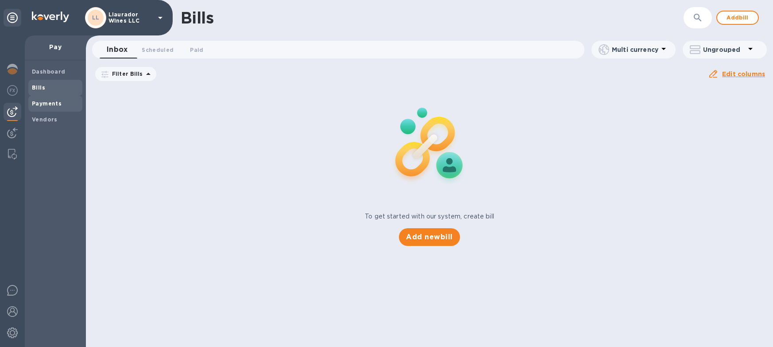
click at [54, 101] on b "Payments" at bounding box center [47, 103] width 30 height 7
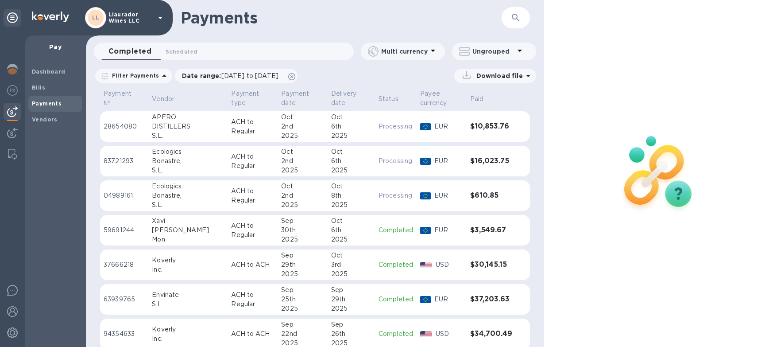
click at [307, 126] on td "[DATE]" at bounding box center [303, 126] width 50 height 31
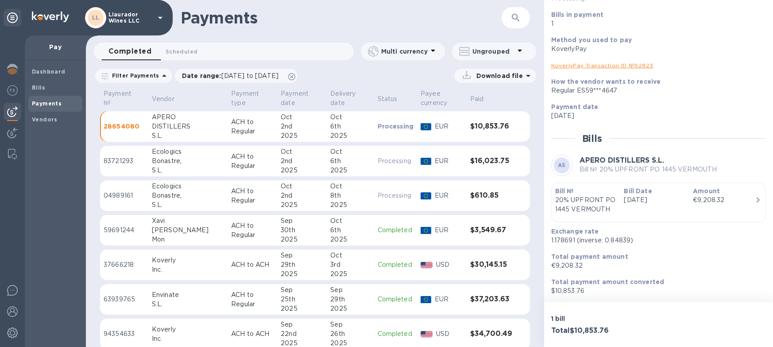
click at [585, 65] on link "KoverlyPay Transaction ID № 92823" at bounding box center [602, 65] width 102 height 7
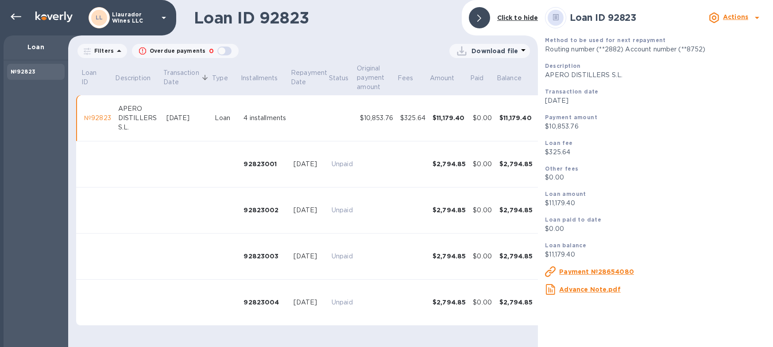
click at [592, 268] on u "Payment №28654080" at bounding box center [596, 271] width 75 height 7
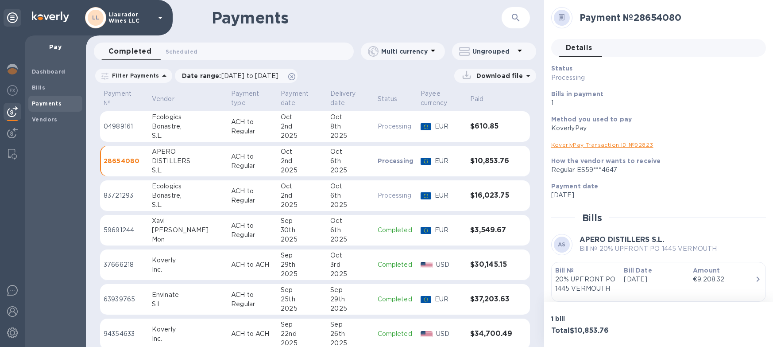
click at [96, 128] on div "Payment № Vendor Payment type Payment date Delivery date Status Payee currency …" at bounding box center [315, 217] width 458 height 259
